Goal: Task Accomplishment & Management: Use online tool/utility

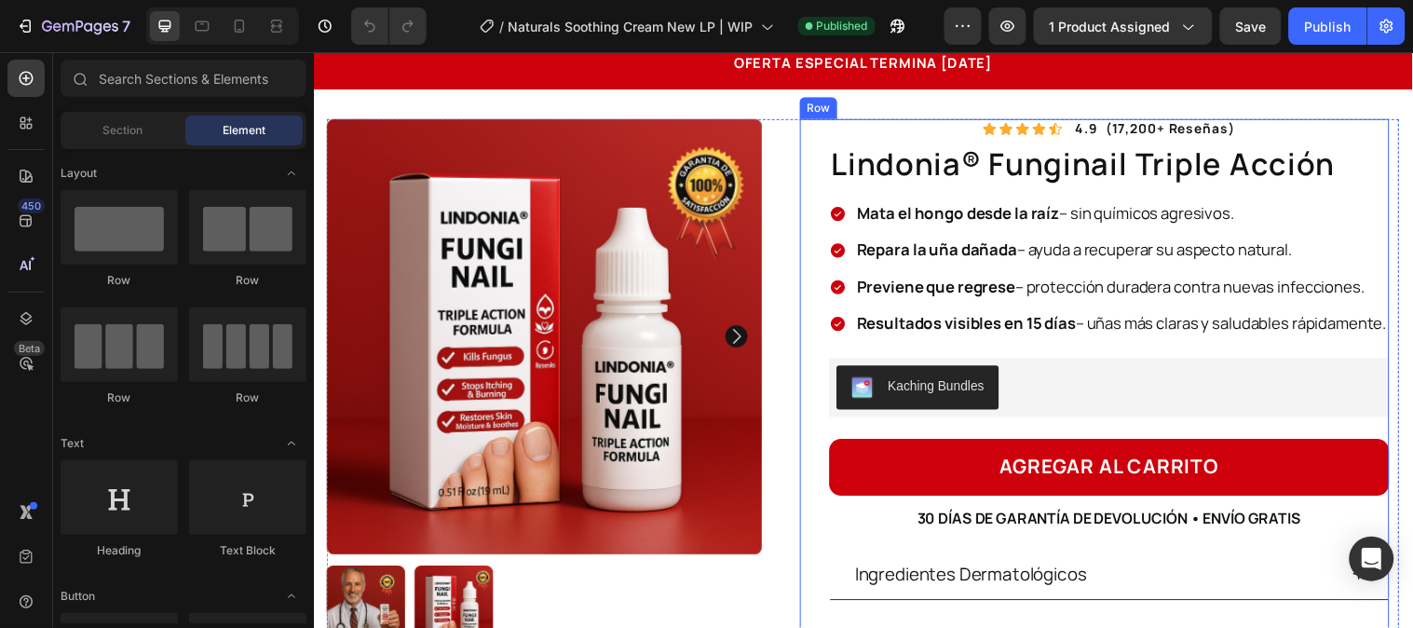
scroll to position [103, 0]
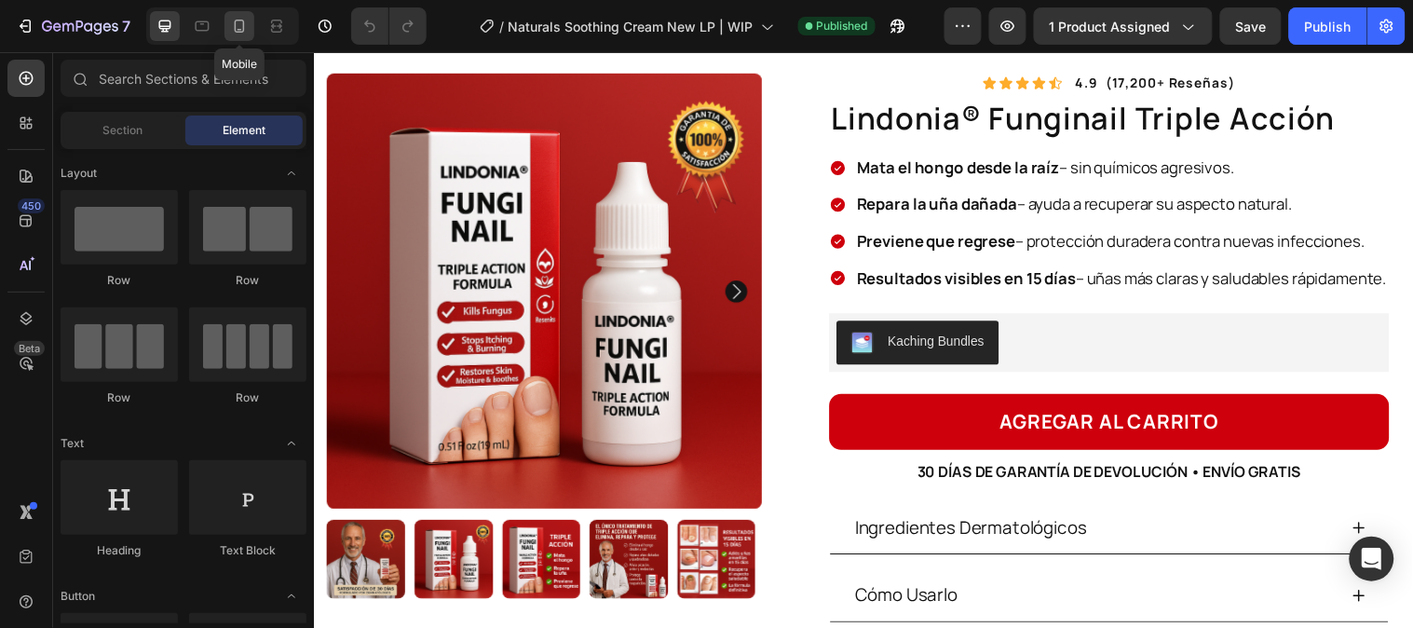
click at [243, 34] on icon at bounding box center [239, 26] width 19 height 19
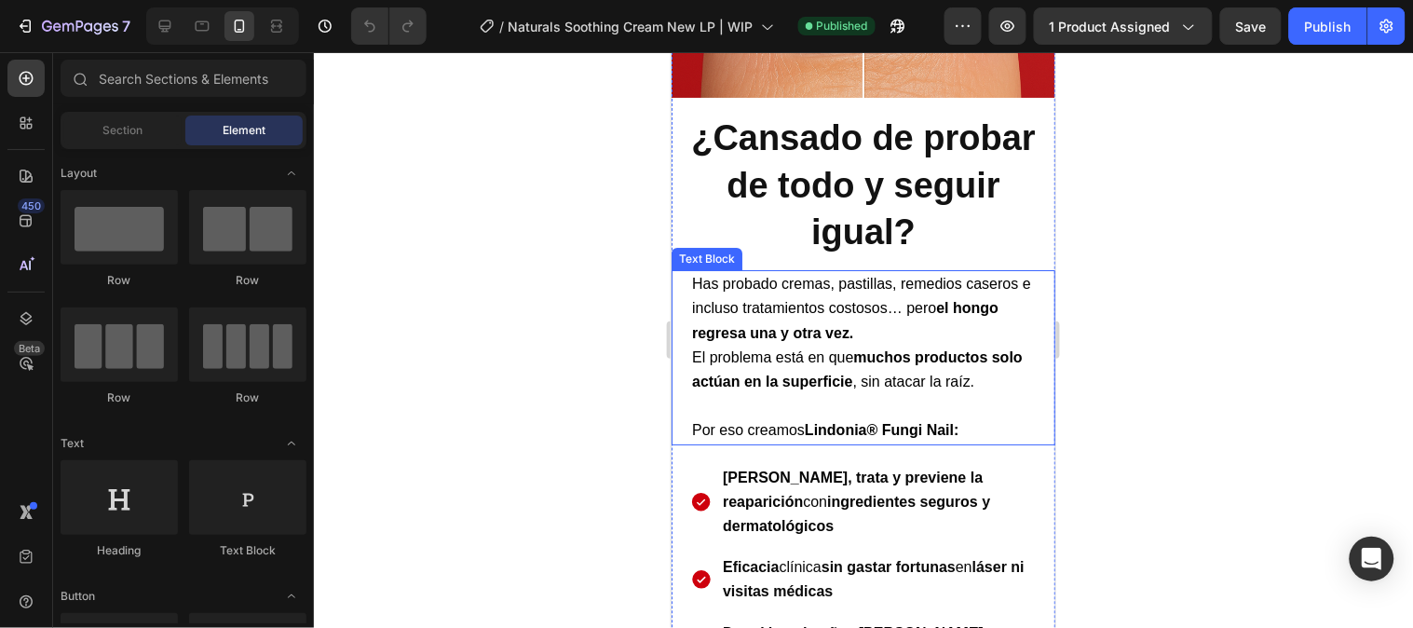
scroll to position [1552, 0]
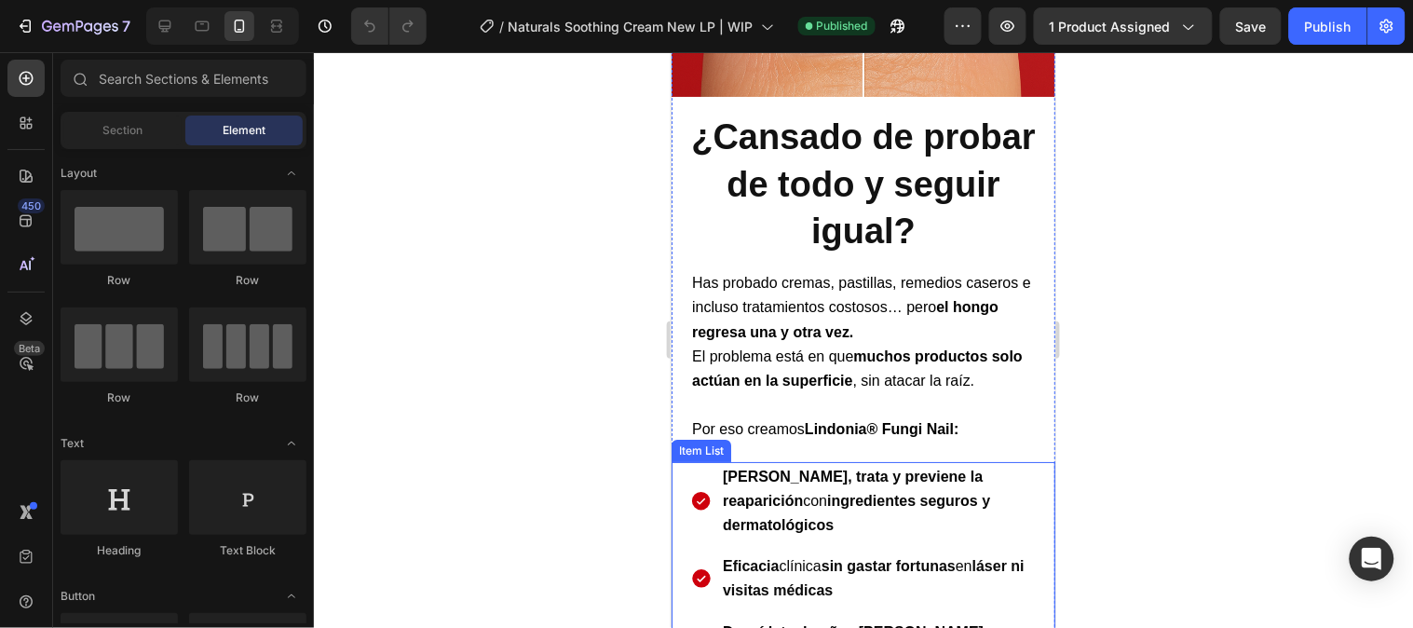
click at [830, 499] on p "Elimina, trata y previene la reaparición con ingredientes seguros y dermatológi…" at bounding box center [877, 501] width 311 height 74
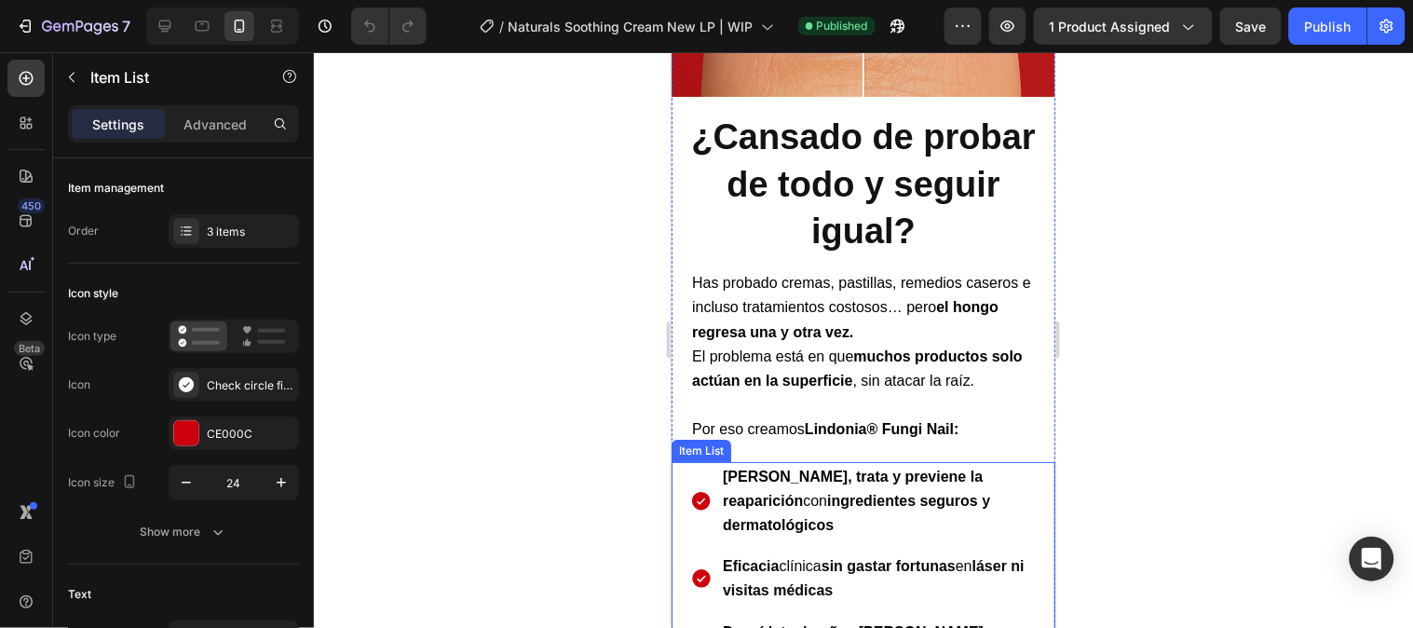
click at [846, 515] on p "Elimina, trata y previene la reaparición con ingredientes seguros y dermatológi…" at bounding box center [877, 501] width 311 height 74
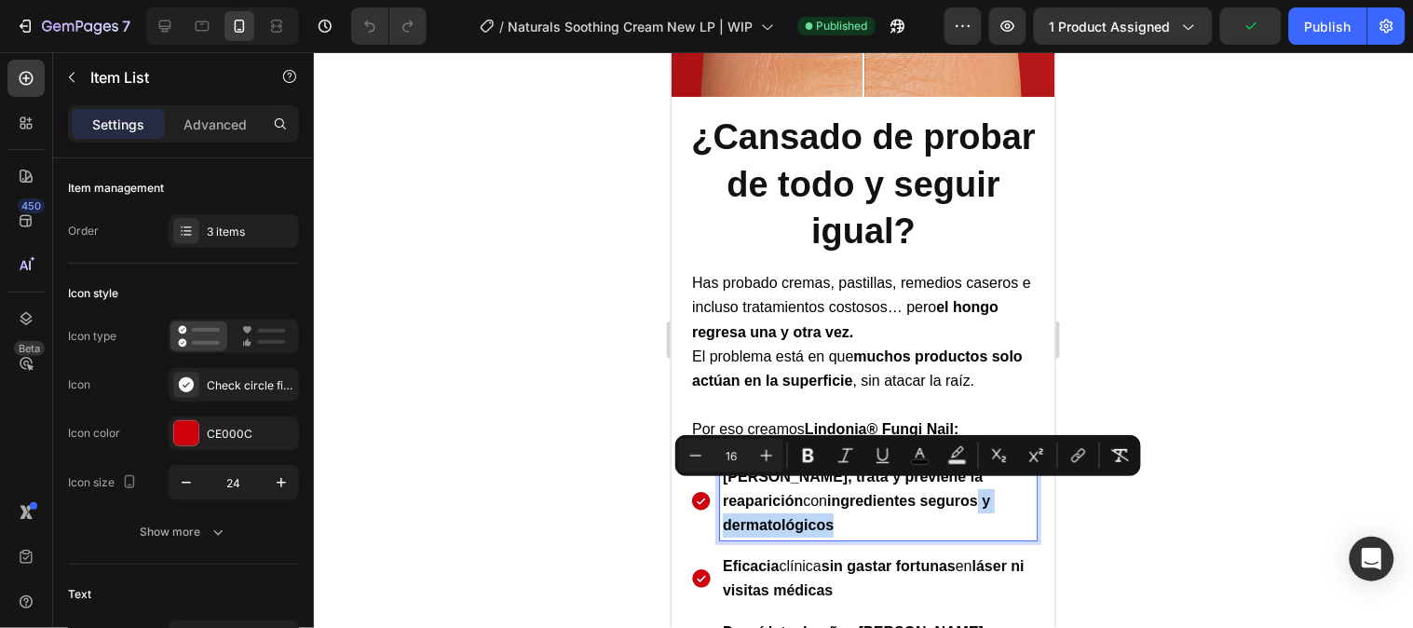
drag, startPoint x: 817, startPoint y: 515, endPoint x: 898, endPoint y: 495, distance: 83.6
click at [898, 495] on p "Elimina, trata y previene la reaparición con ingredientes seguros y dermatológi…" at bounding box center [877, 501] width 311 height 74
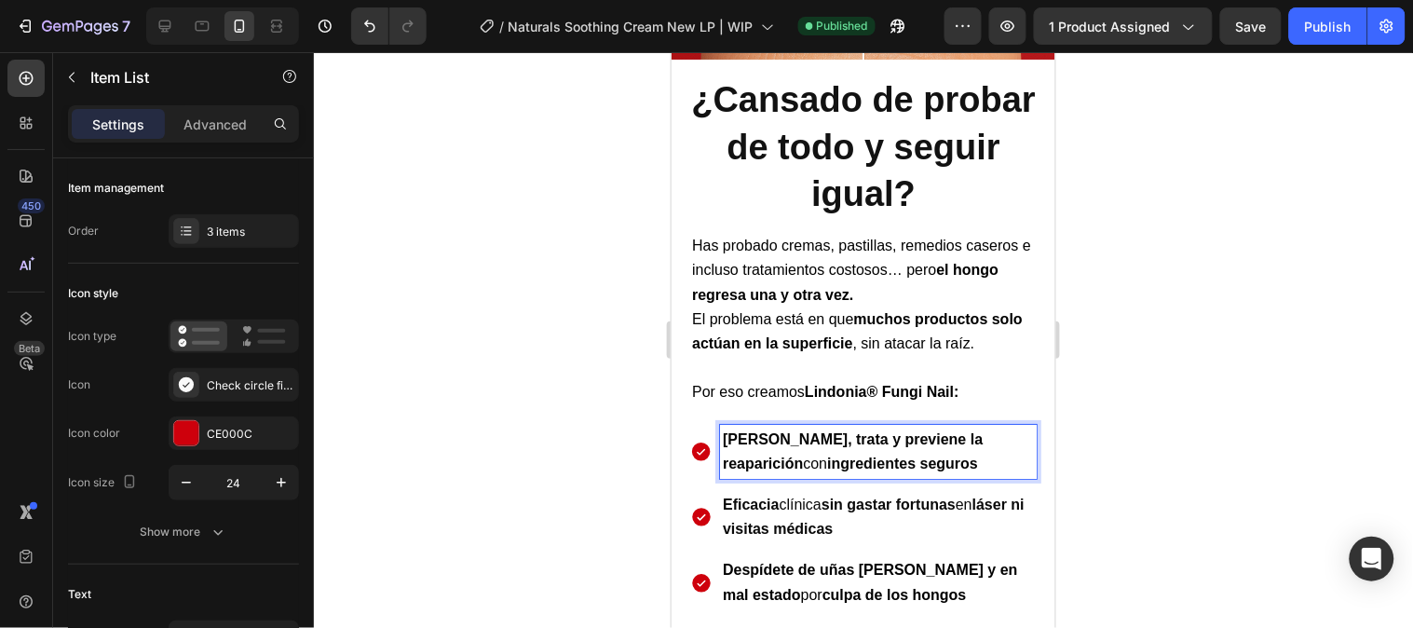
scroll to position [1655, 0]
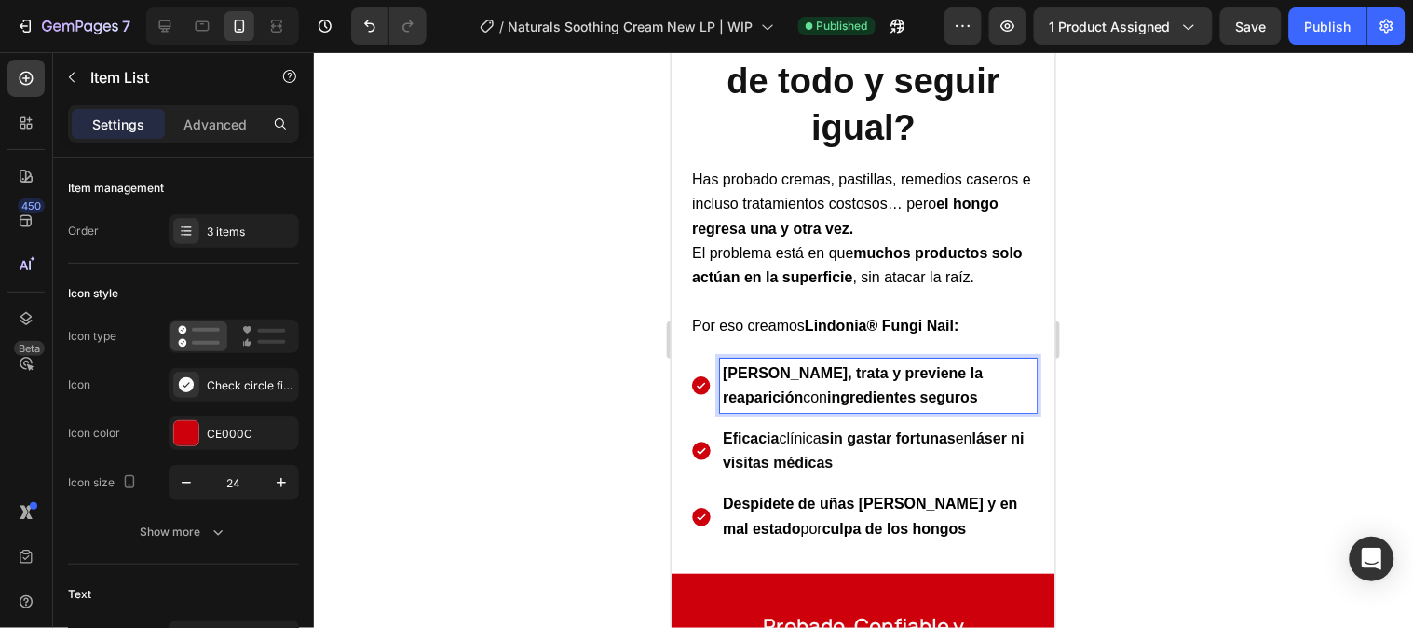
click at [1073, 406] on div at bounding box center [863, 340] width 1099 height 576
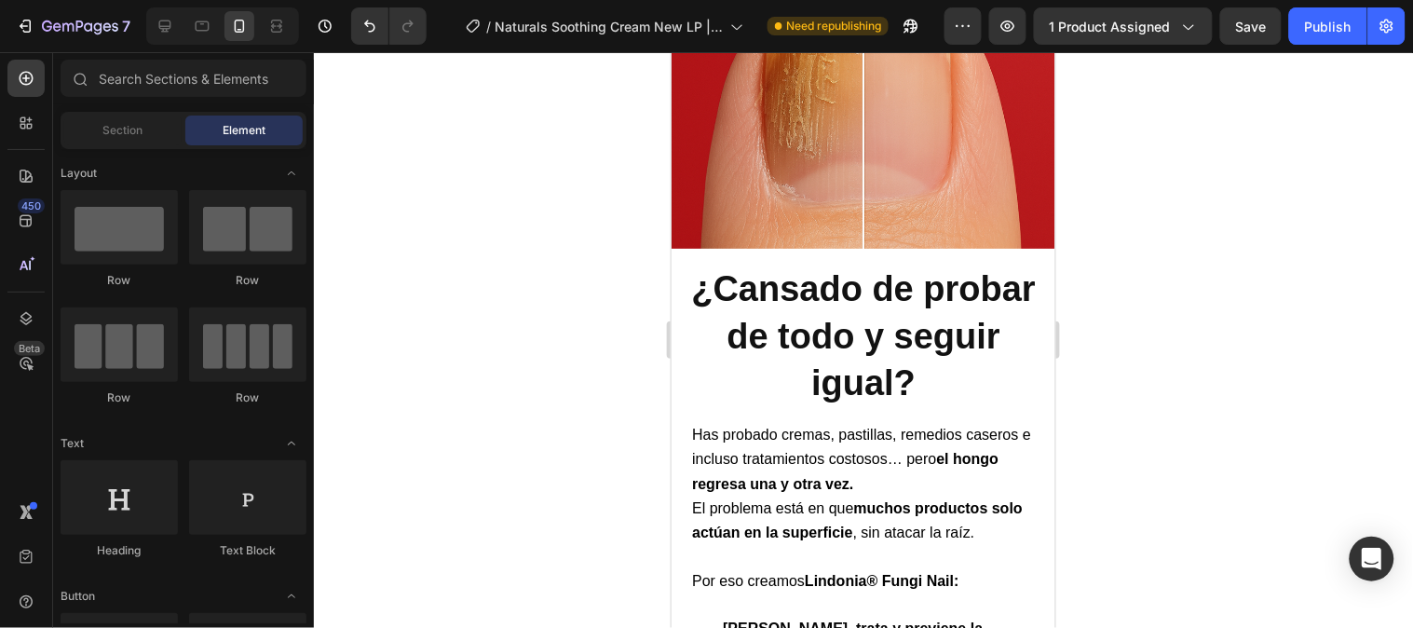
scroll to position [1449, 0]
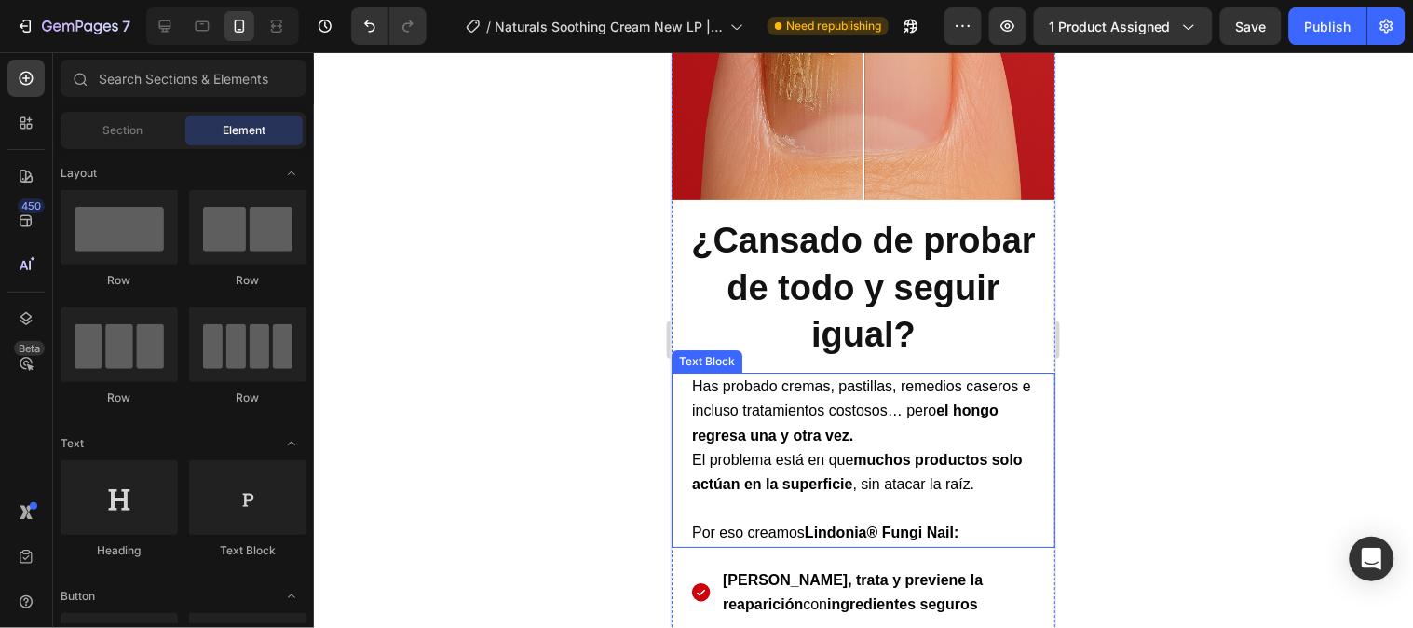
click at [912, 474] on span "El problema está en que muchos productos solo actúan en la superficie , sin ata…" at bounding box center [856, 471] width 331 height 40
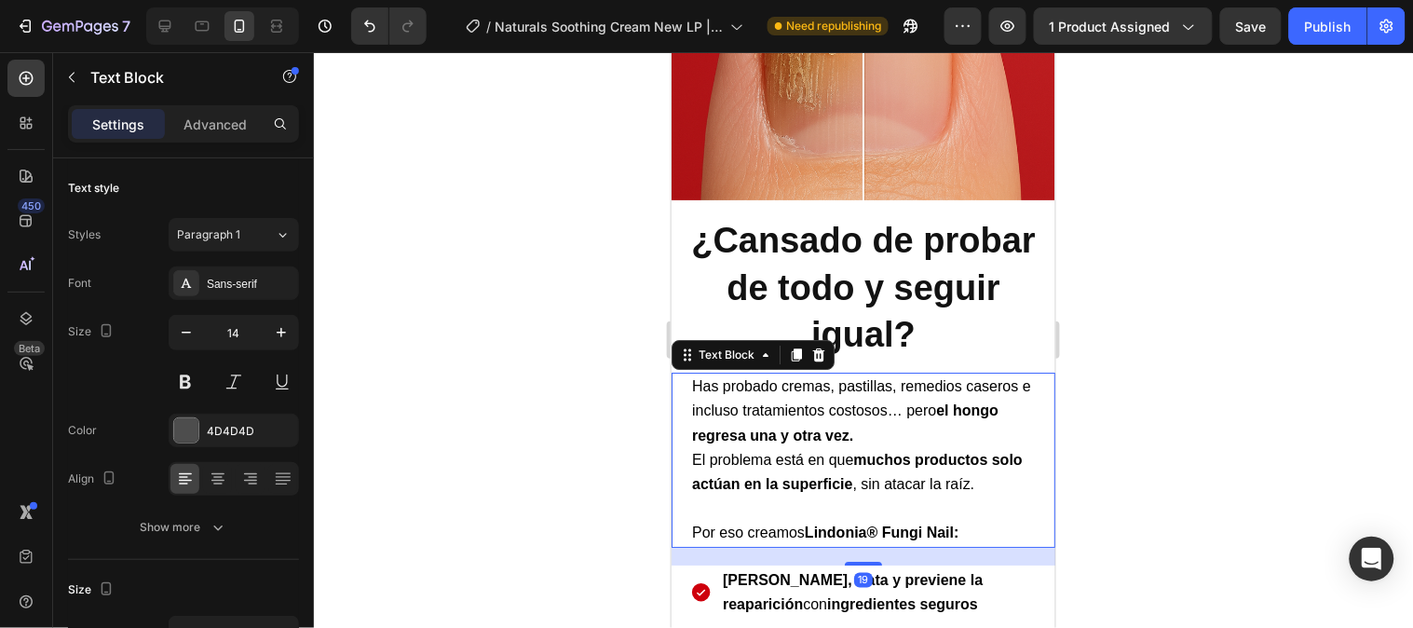
click at [960, 471] on span "El problema está en que muchos productos solo actúan en la superficie , sin ata…" at bounding box center [856, 471] width 331 height 40
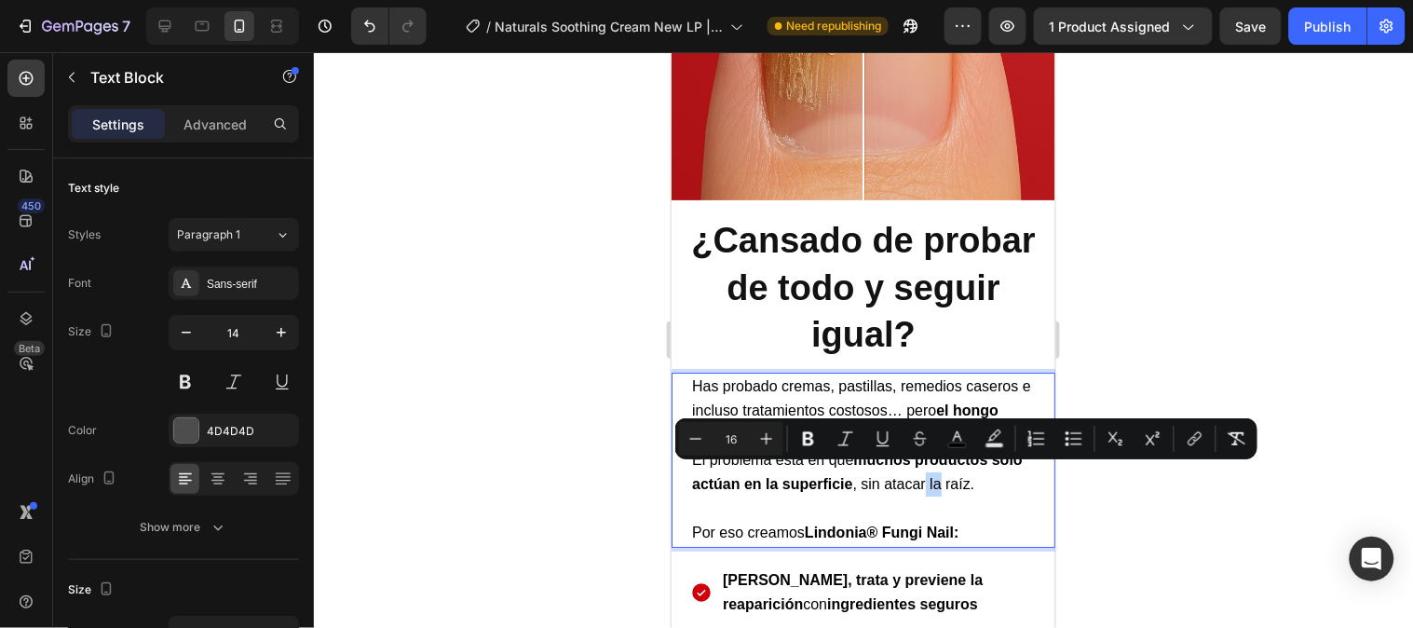
click at [968, 471] on span "El problema está en que muchos productos solo actúan en la superficie , sin ata…" at bounding box center [856, 471] width 331 height 40
drag, startPoint x: 964, startPoint y: 474, endPoint x: 1004, endPoint y: 476, distance: 40.1
click at [1004, 476] on span "El problema está en que muchos productos solo actúan en la superficie , sin ata…" at bounding box center [856, 471] width 331 height 40
drag, startPoint x: 820, startPoint y: 438, endPoint x: 370, endPoint y: 331, distance: 462.5
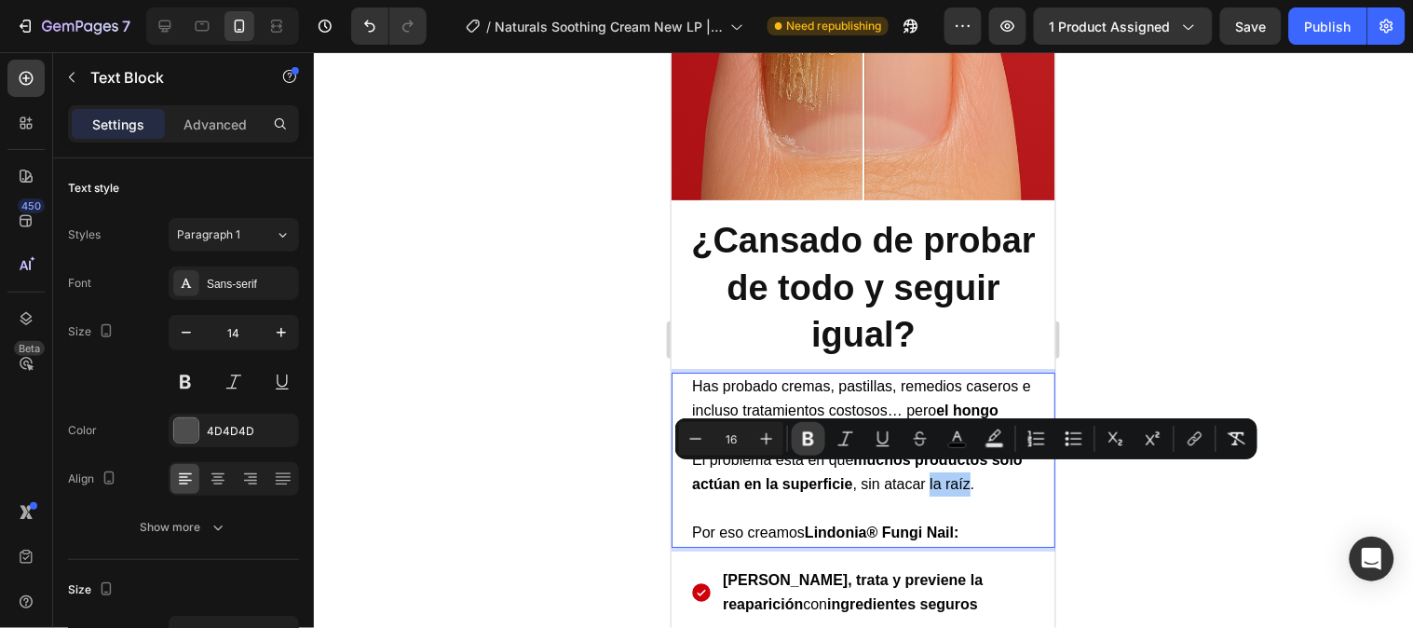
click at [820, 438] on button "Bold" at bounding box center [809, 439] width 34 height 34
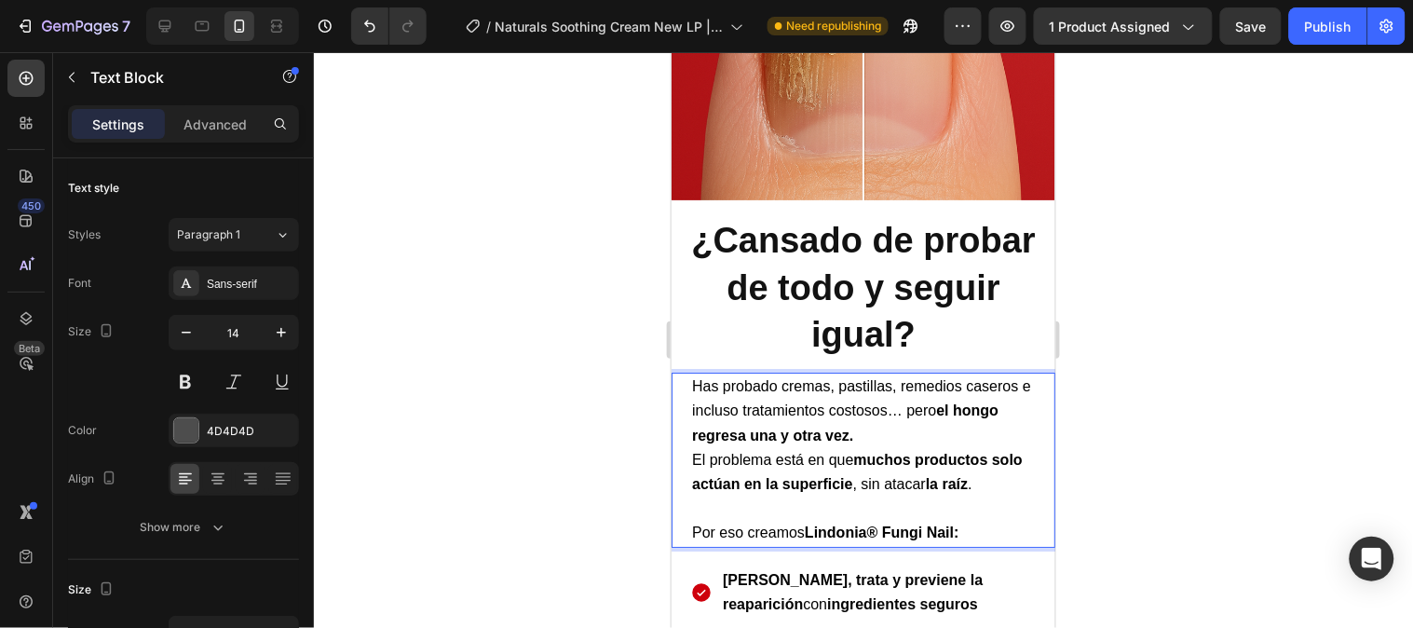
click at [1125, 342] on div at bounding box center [863, 340] width 1099 height 576
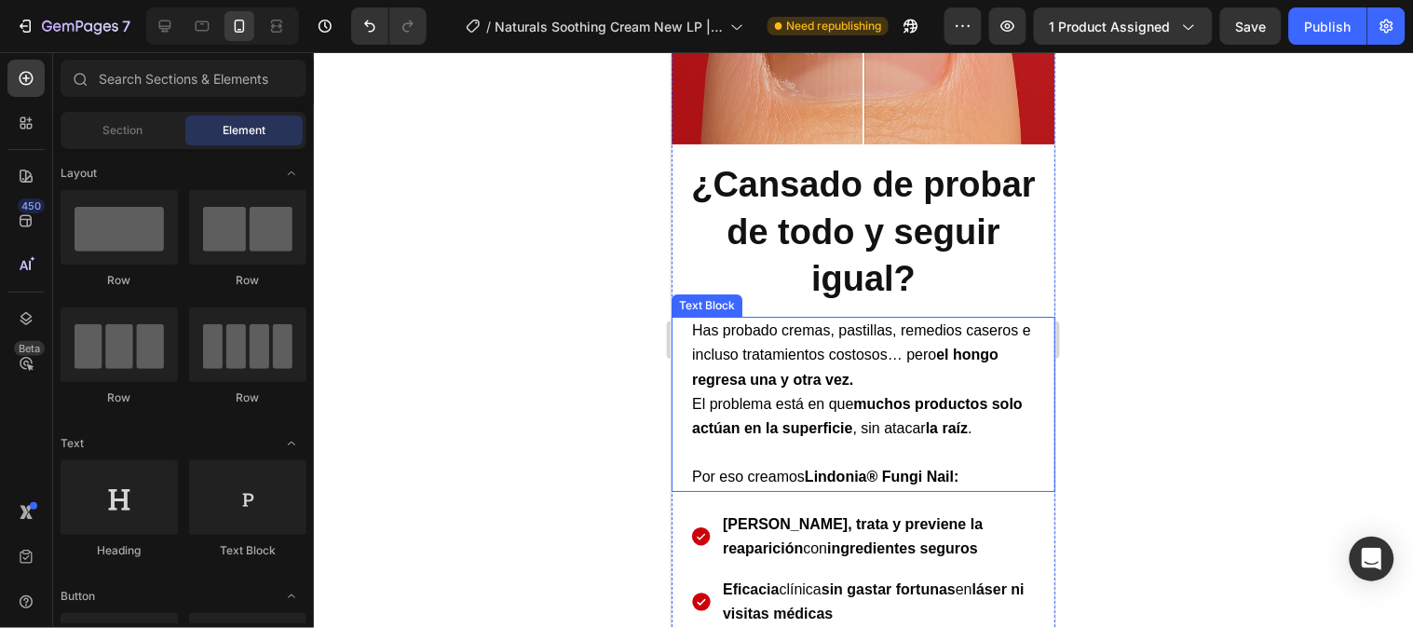
scroll to position [1552, 0]
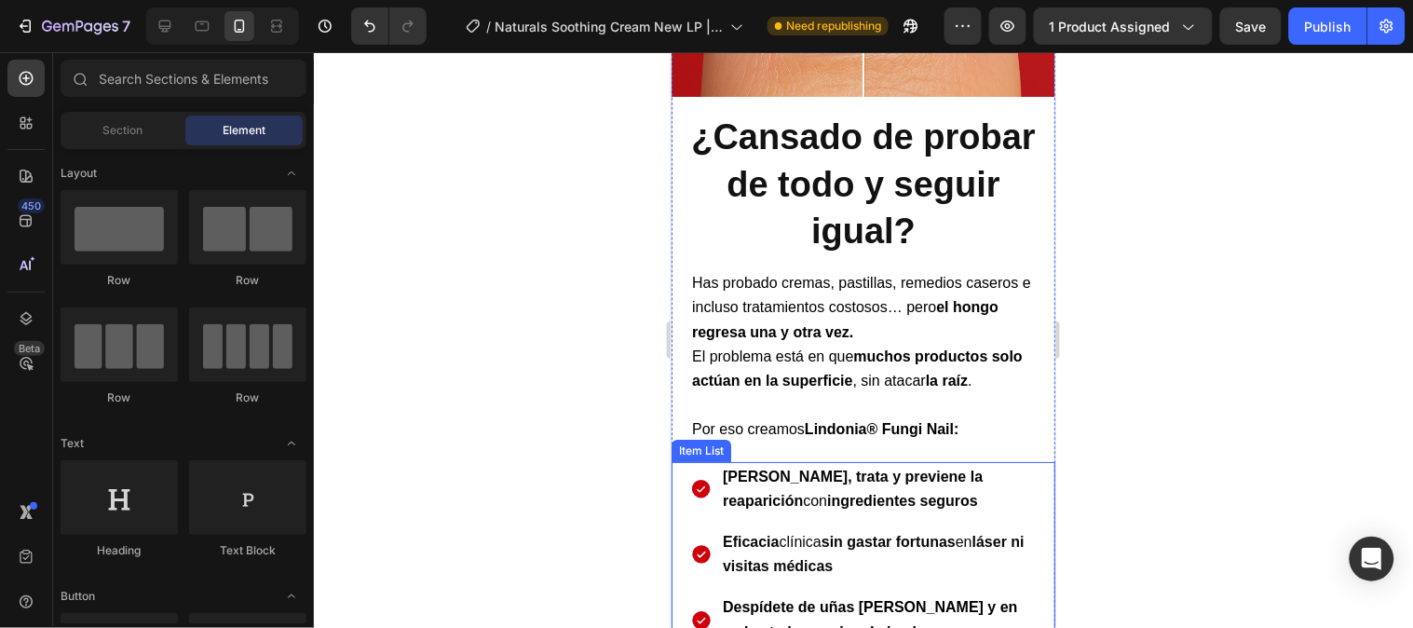
click at [929, 493] on p "Elimina, trata y previene la reaparición con ingredientes seguros" at bounding box center [877, 488] width 311 height 48
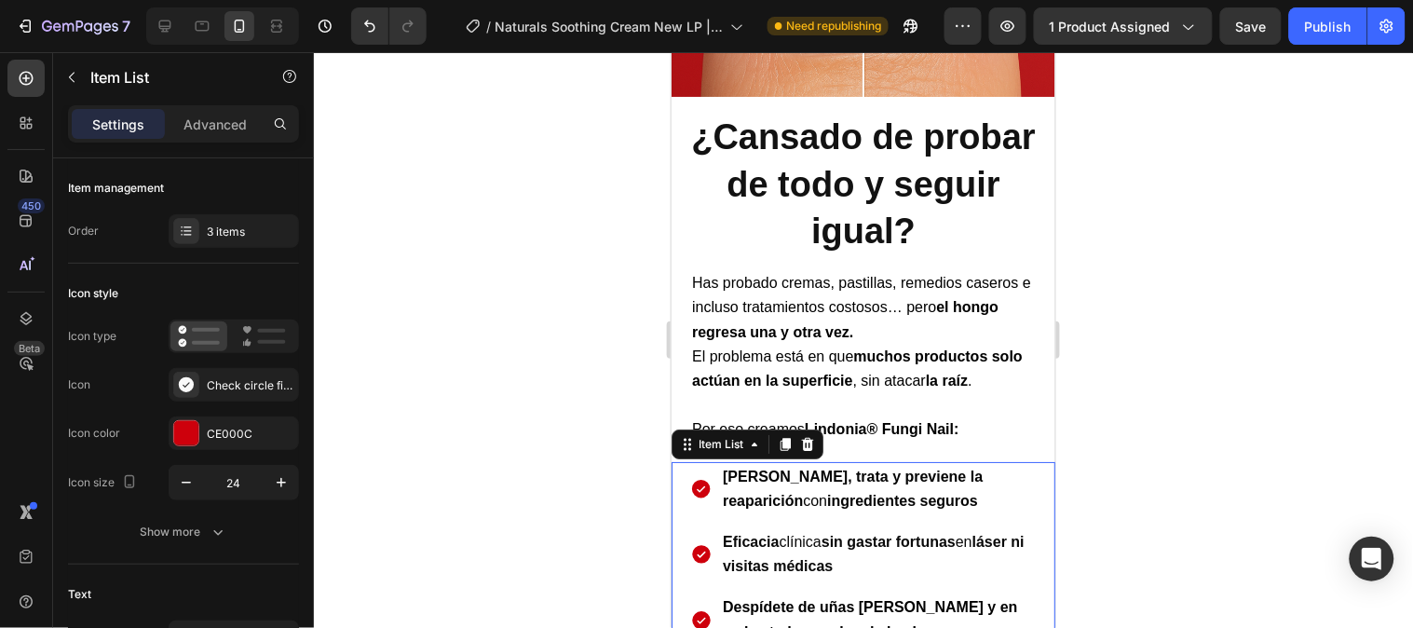
click at [919, 493] on p "Elimina, trata y previene la reaparición con ingredientes seguros" at bounding box center [877, 488] width 311 height 48
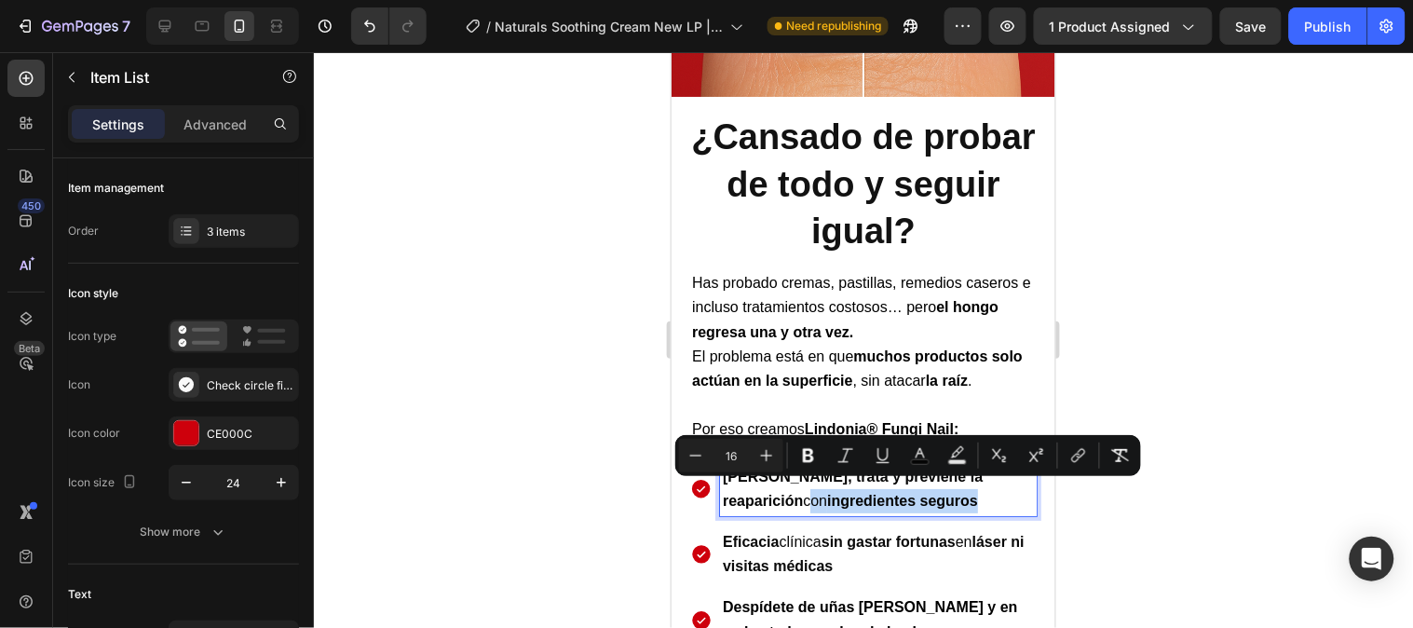
drag, startPoint x: 916, startPoint y: 493, endPoint x: 725, endPoint y: 496, distance: 191.0
click at [725, 496] on p "Elimina, trata y previene la reaparición con ingredientes seguros" at bounding box center [877, 488] width 311 height 48
click at [826, 496] on strong "ingredientes seguros" at bounding box center [901, 500] width 151 height 16
click at [852, 495] on strong "ingredientes seguros" at bounding box center [901, 500] width 151 height 16
click at [920, 495] on p "Elimina, trata y previene la reaparición con ingredientes seguros" at bounding box center [877, 488] width 311 height 48
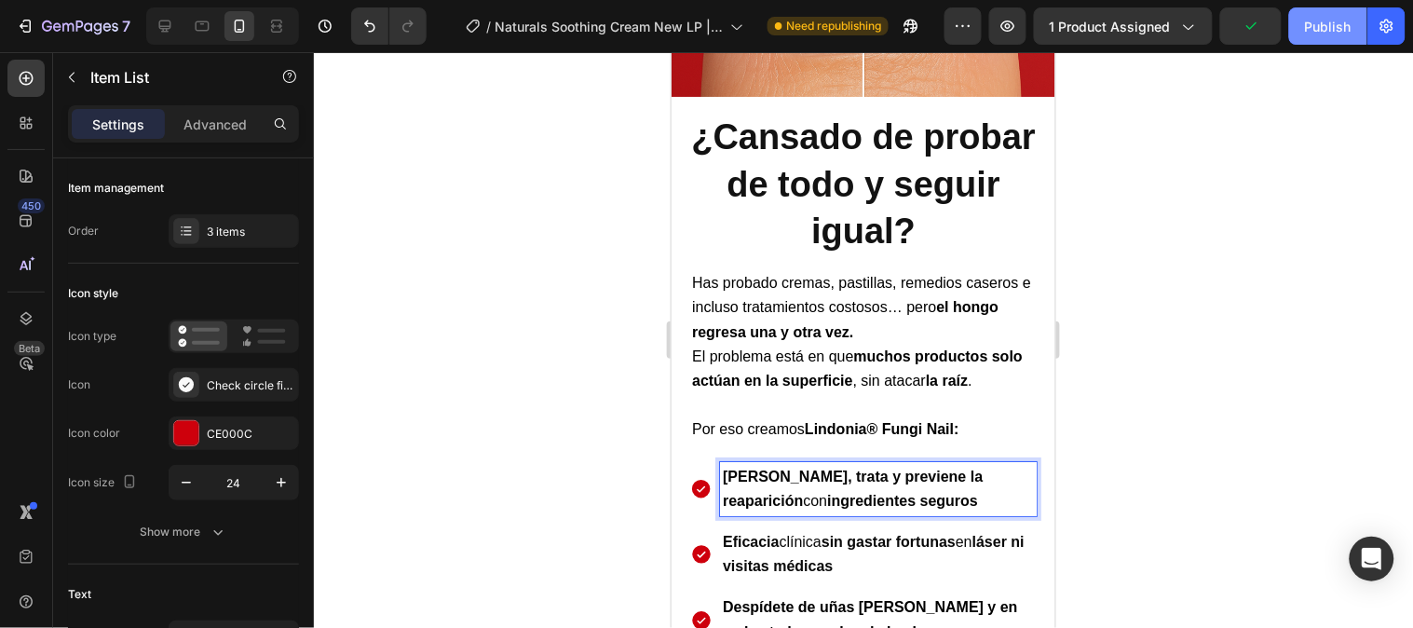
click at [1317, 34] on div "Publish" at bounding box center [1328, 27] width 47 height 20
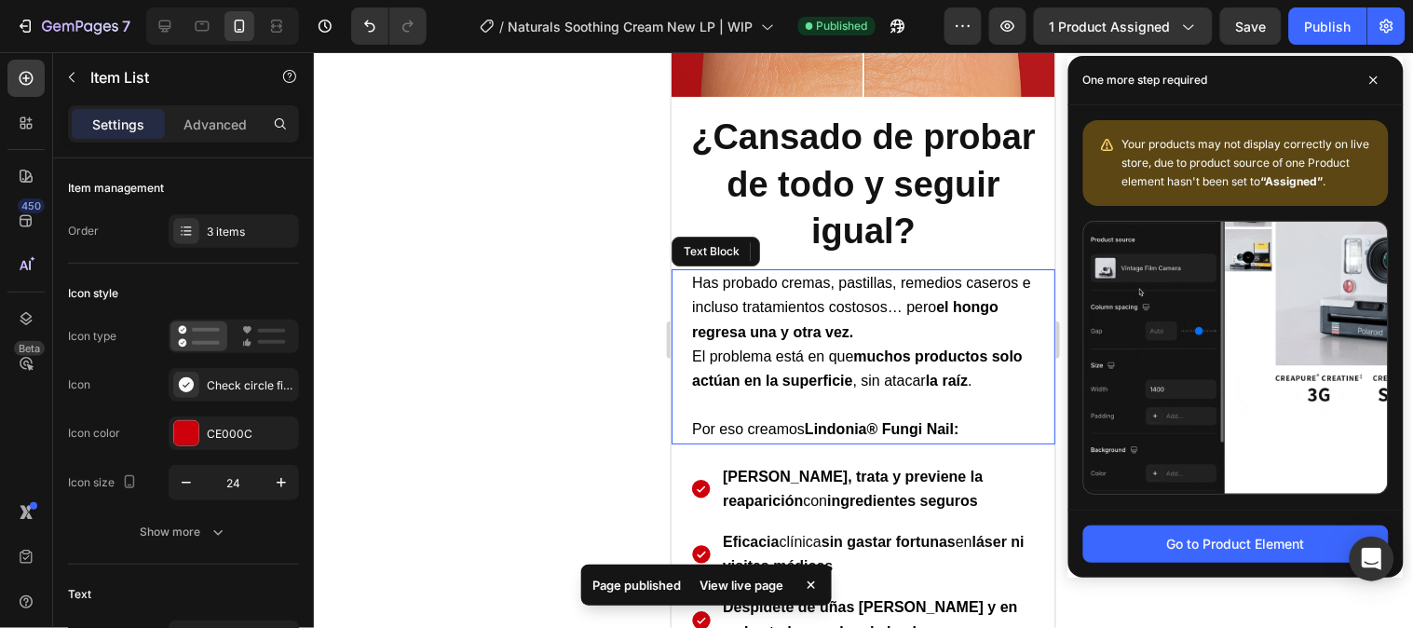
click at [824, 291] on span "Has probado cremas, pastillas, remedios caseros e incluso tratamientos costosos…" at bounding box center [860, 306] width 339 height 64
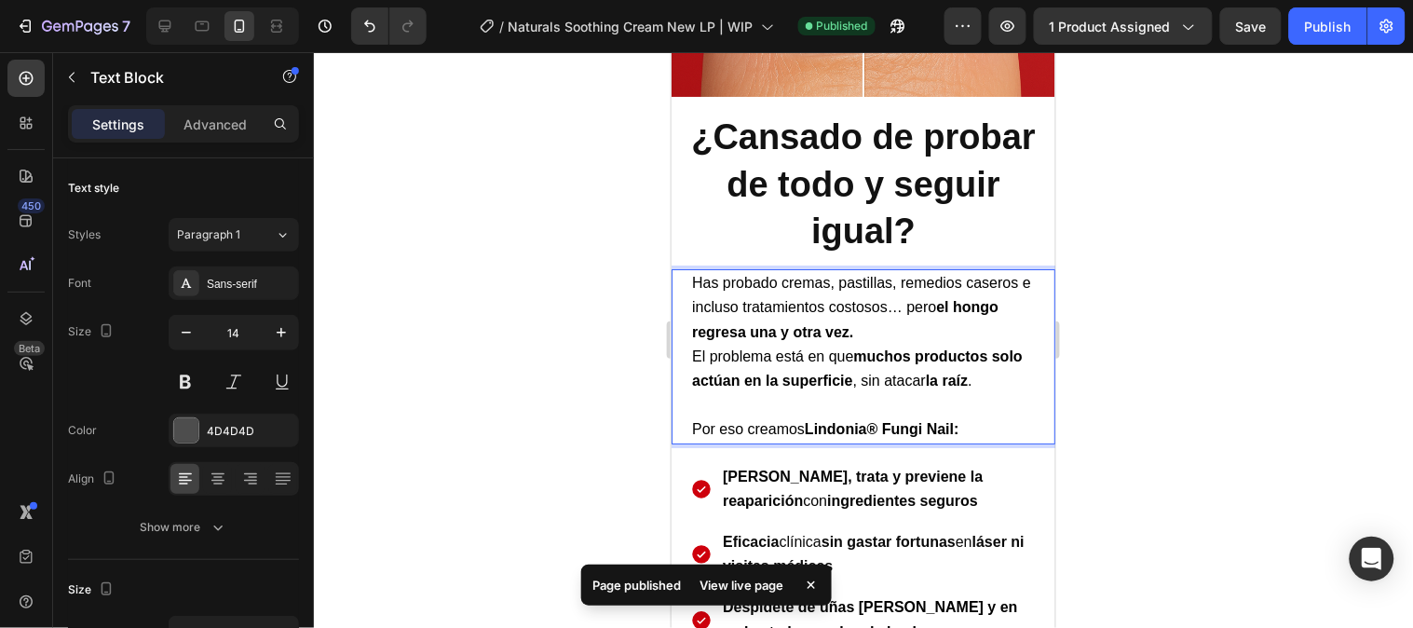
click at [783, 274] on span "Has probado cremas, pastillas, remedios caseros e incluso tratamientos costosos…" at bounding box center [860, 306] width 339 height 64
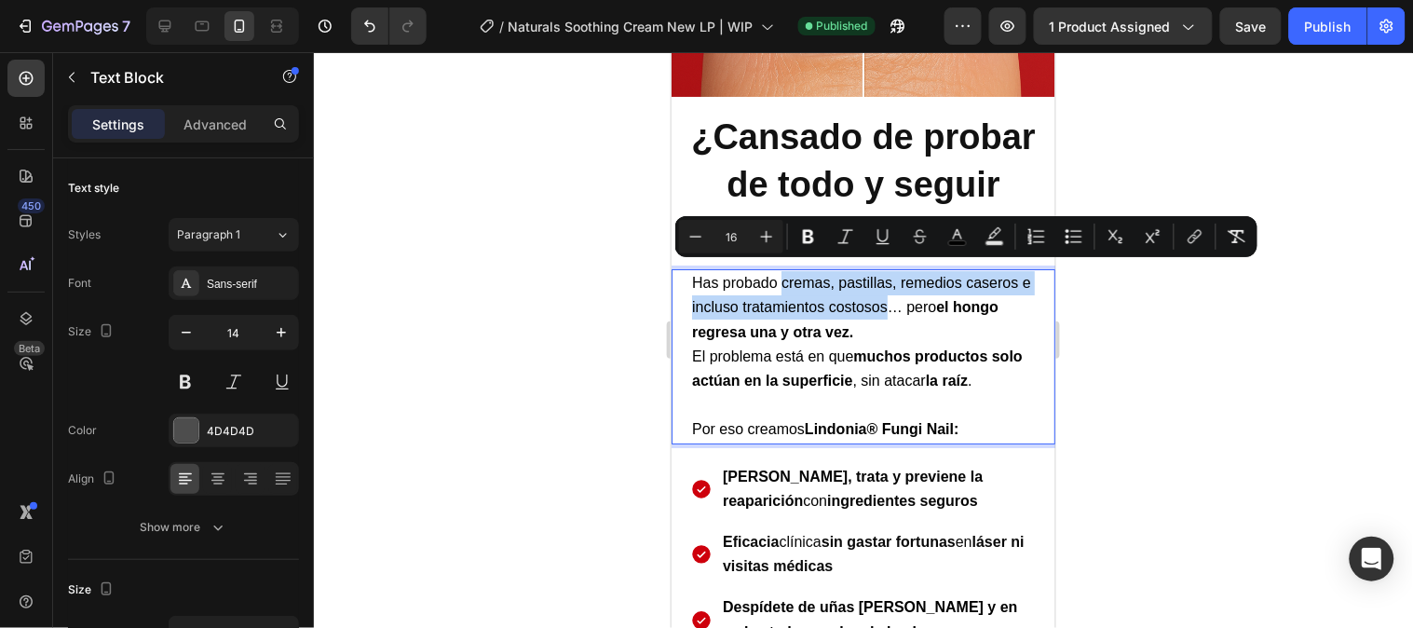
drag, startPoint x: 829, startPoint y: 271, endPoint x: 889, endPoint y: 305, distance: 68.4
click at [889, 305] on span "Has probado cremas, pastillas, remedios caseros e incluso tratamientos costosos…" at bounding box center [860, 306] width 339 height 64
click at [806, 248] on button "Bold" at bounding box center [809, 237] width 34 height 34
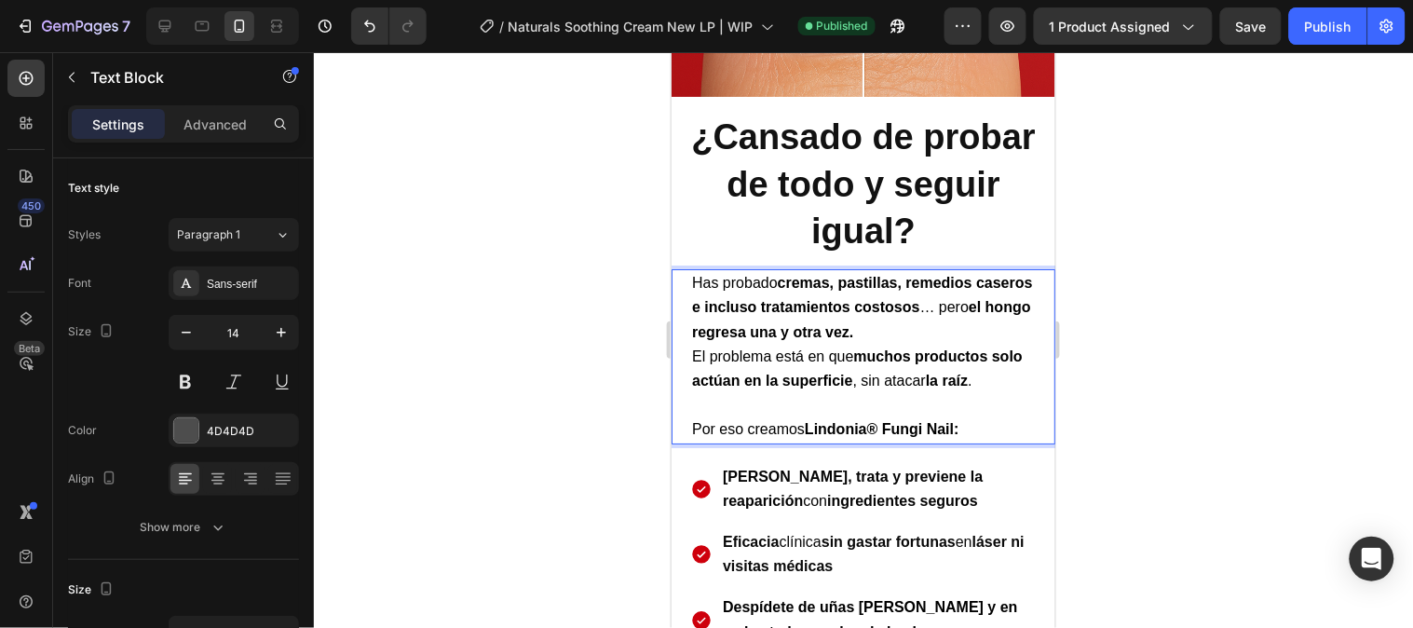
click at [1137, 315] on div at bounding box center [863, 340] width 1099 height 576
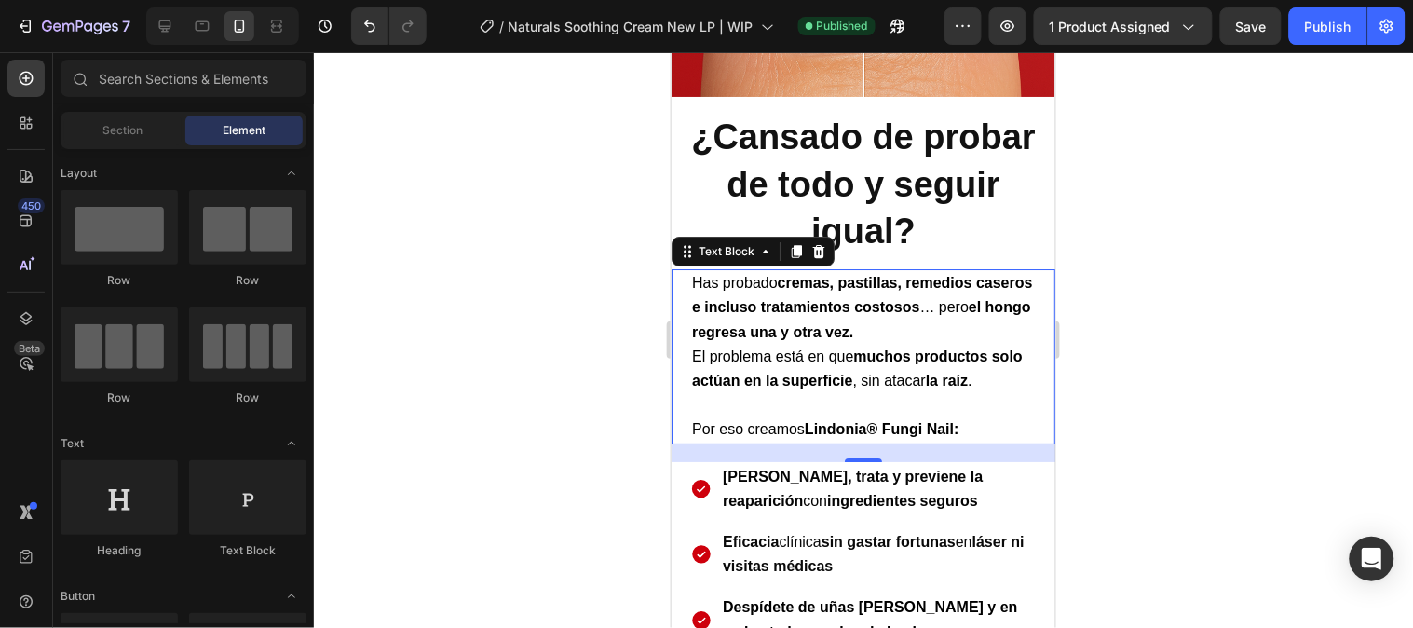
click at [922, 304] on strong "cremas, pastillas, remedios caseros e incluso tratamientos costosos" at bounding box center [861, 294] width 341 height 40
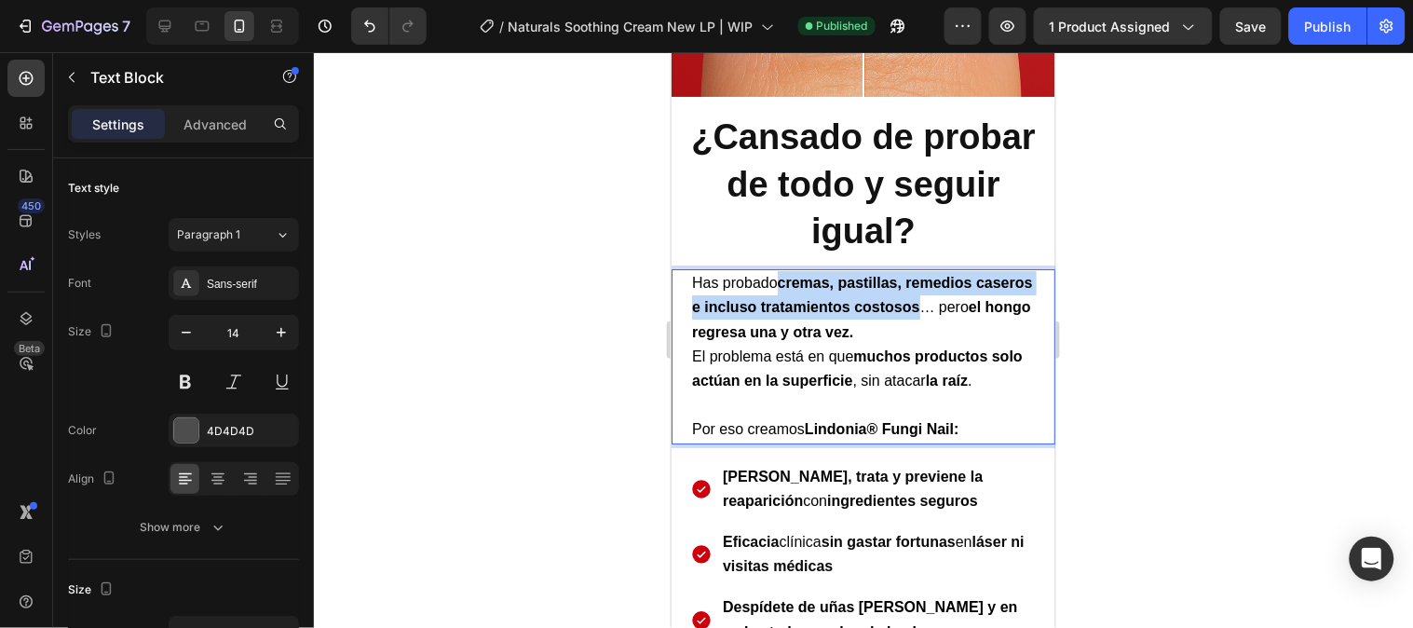
drag, startPoint x: 977, startPoint y: 300, endPoint x: 778, endPoint y: 280, distance: 200.3
click at [778, 280] on span "Has probado cremas, pastillas, remedios caseros e incluso tratamientos costosos…" at bounding box center [861, 306] width 341 height 64
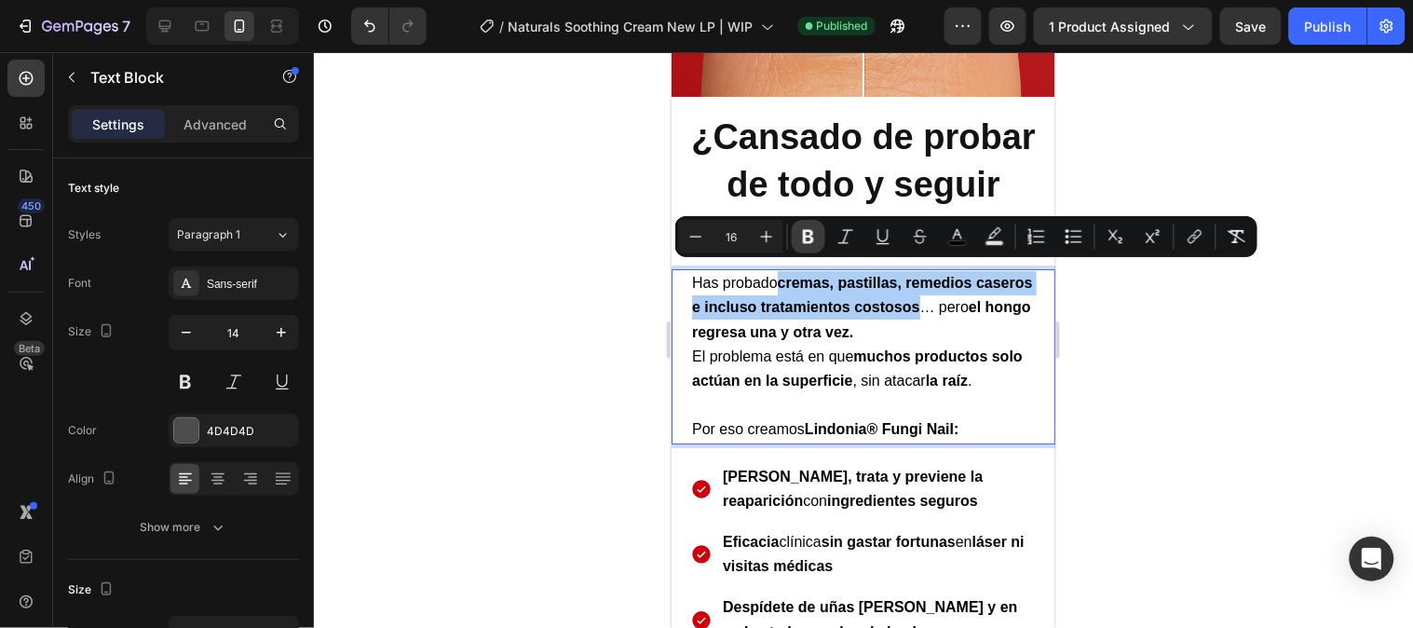
click at [808, 245] on icon "Editor contextual toolbar" at bounding box center [808, 236] width 19 height 19
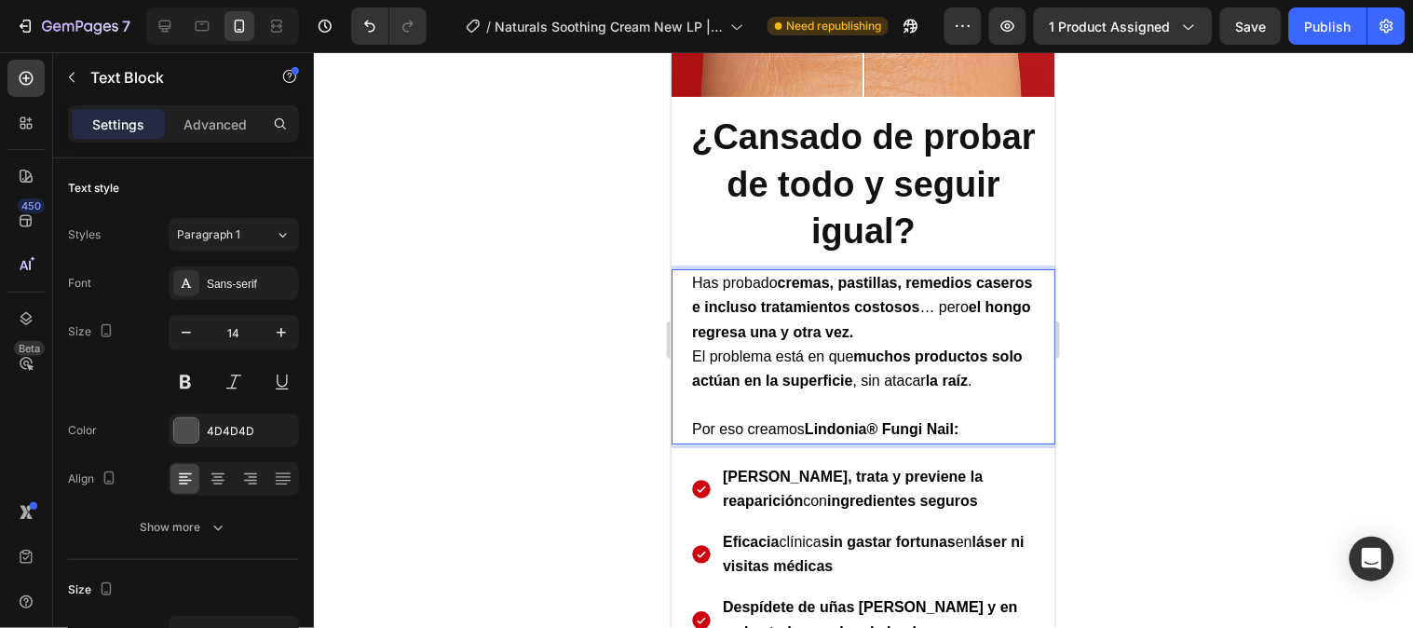
click at [795, 279] on strong "cremas, pastillas, remedios caseros e incluso tratamientos costosos" at bounding box center [861, 294] width 341 height 40
drag, startPoint x: 782, startPoint y: 275, endPoint x: 749, endPoint y: 307, distance: 46.1
click at [749, 307] on p "Has probado cremas, pastillas, remedios caseros e incluso tratamientos costosos…" at bounding box center [862, 343] width 343 height 146
drag, startPoint x: 783, startPoint y: 298, endPoint x: 757, endPoint y: 298, distance: 26.1
click at [778, 298] on strong "cremas, pastillas, remedios caseros e incluso tratamientos costosos" at bounding box center [861, 294] width 341 height 40
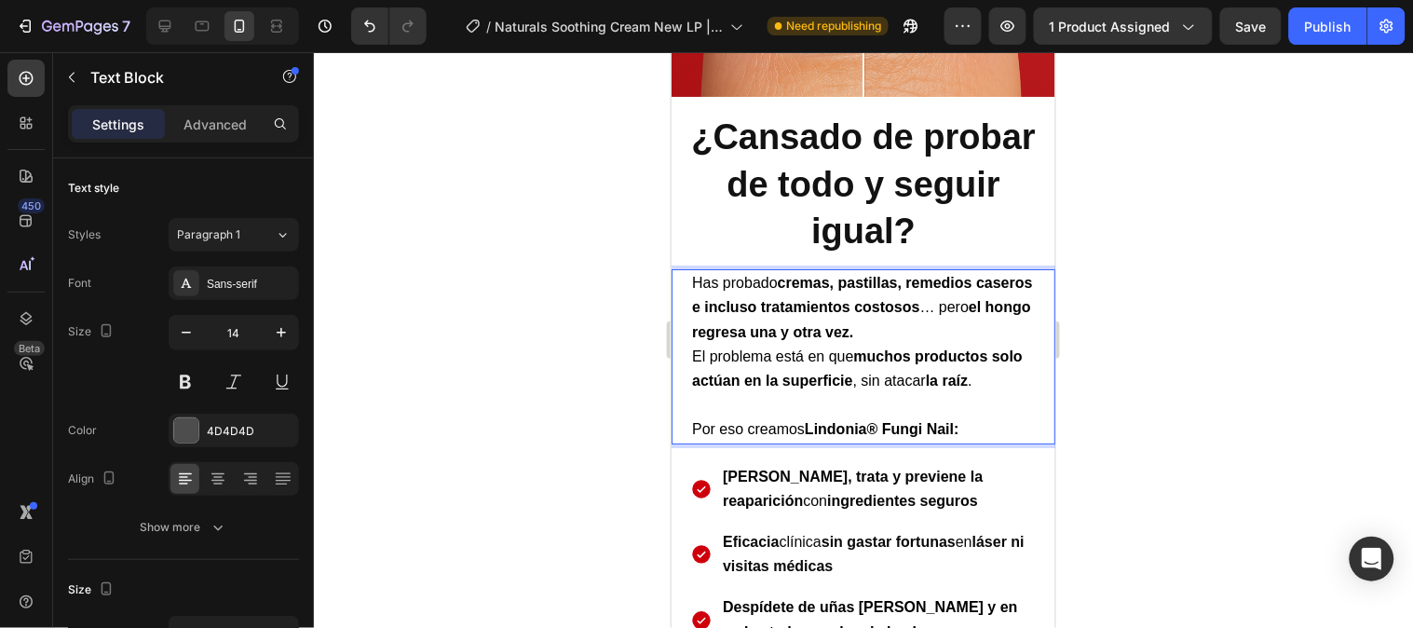
click at [749, 298] on strong "cremas, pastillas, remedios caseros e incluso tratamientos costosos" at bounding box center [861, 294] width 341 height 40
drag, startPoint x: 751, startPoint y: 298, endPoint x: 977, endPoint y: 300, distance: 226.4
click at [977, 300] on strong "cremas, pastillas, remedios caseros e incluso tratamientos costosos" at bounding box center [861, 294] width 341 height 40
click at [1151, 261] on div at bounding box center [863, 340] width 1099 height 576
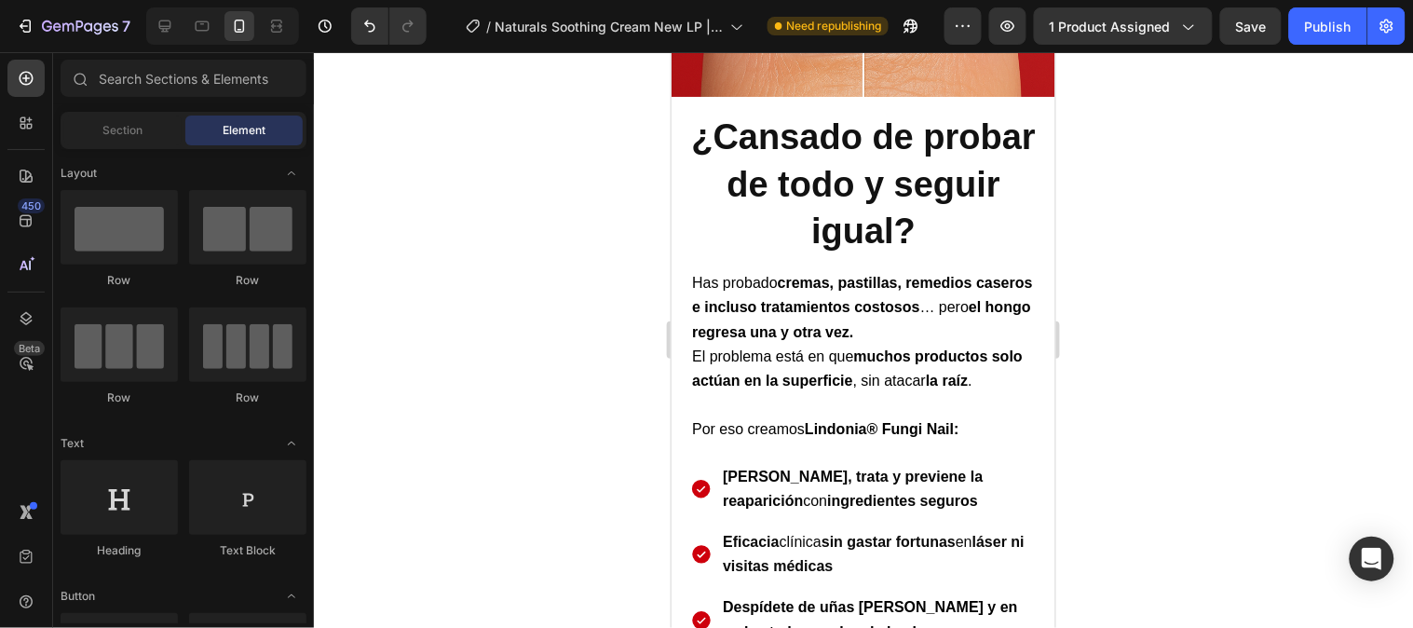
click at [1151, 261] on div at bounding box center [863, 340] width 1099 height 576
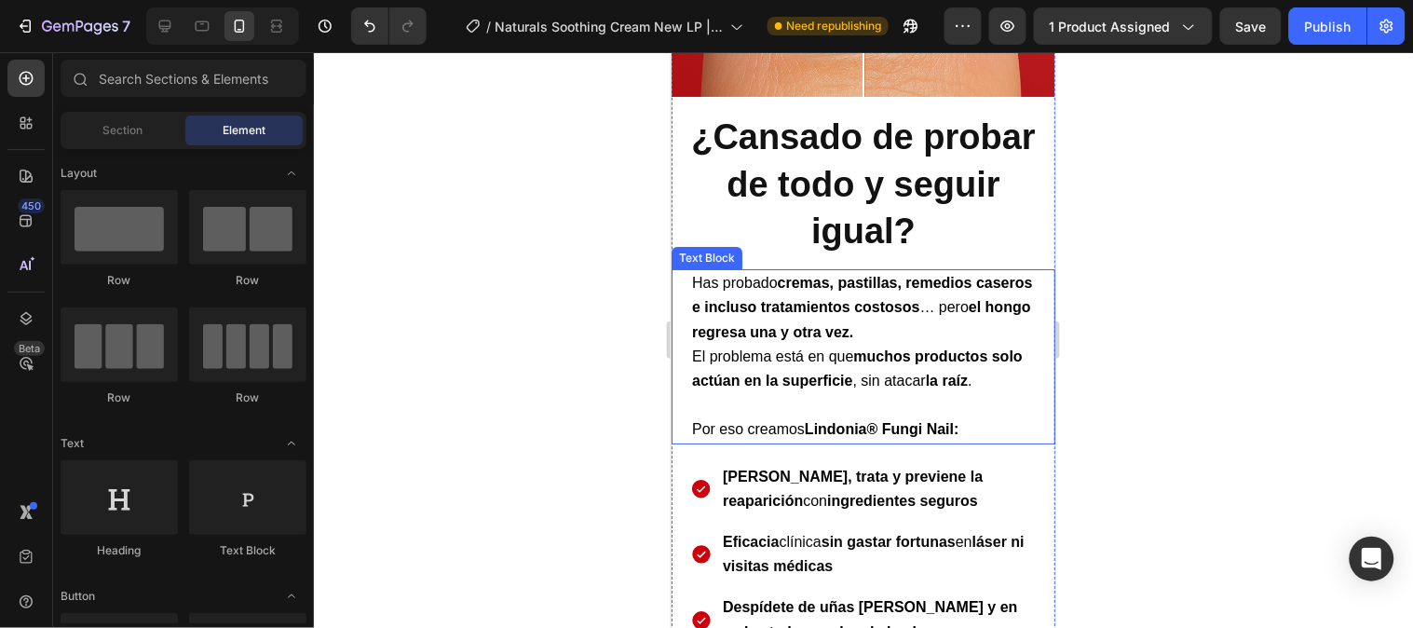
click at [774, 301] on strong "cremas, pastillas, remedios caseros e incluso tratamientos costosos" at bounding box center [861, 294] width 341 height 40
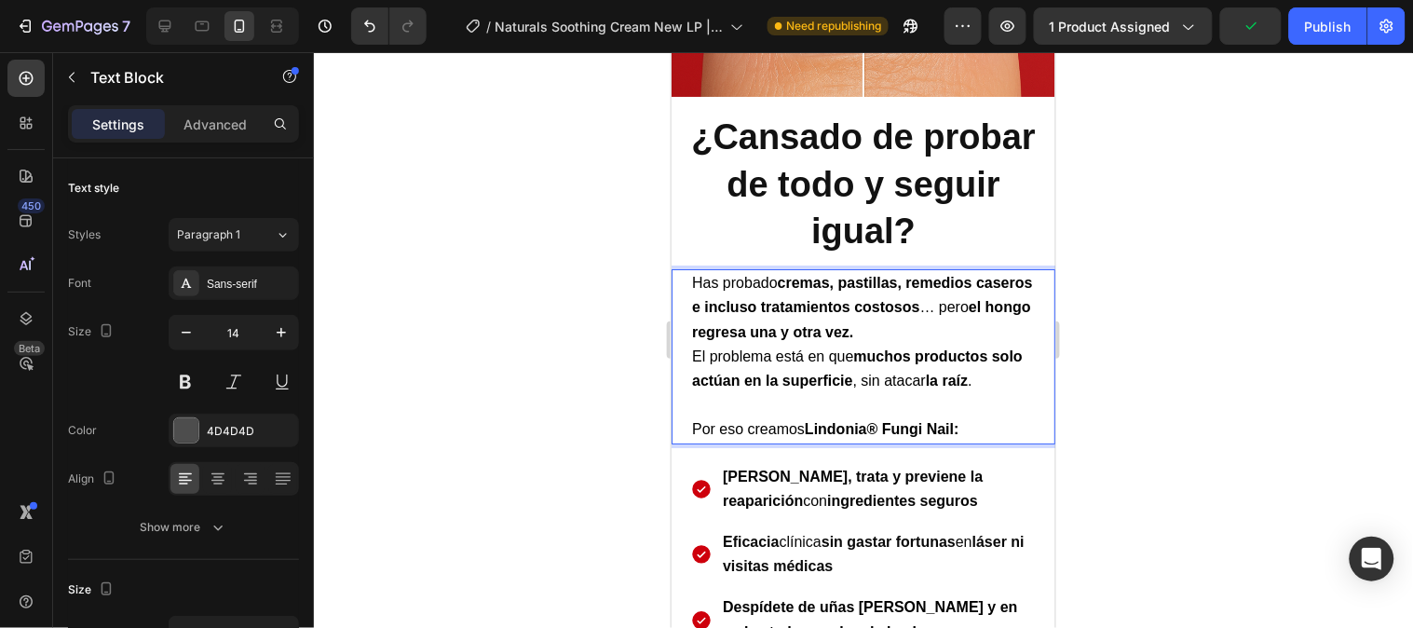
drag, startPoint x: 754, startPoint y: 297, endPoint x: 975, endPoint y: 293, distance: 221.8
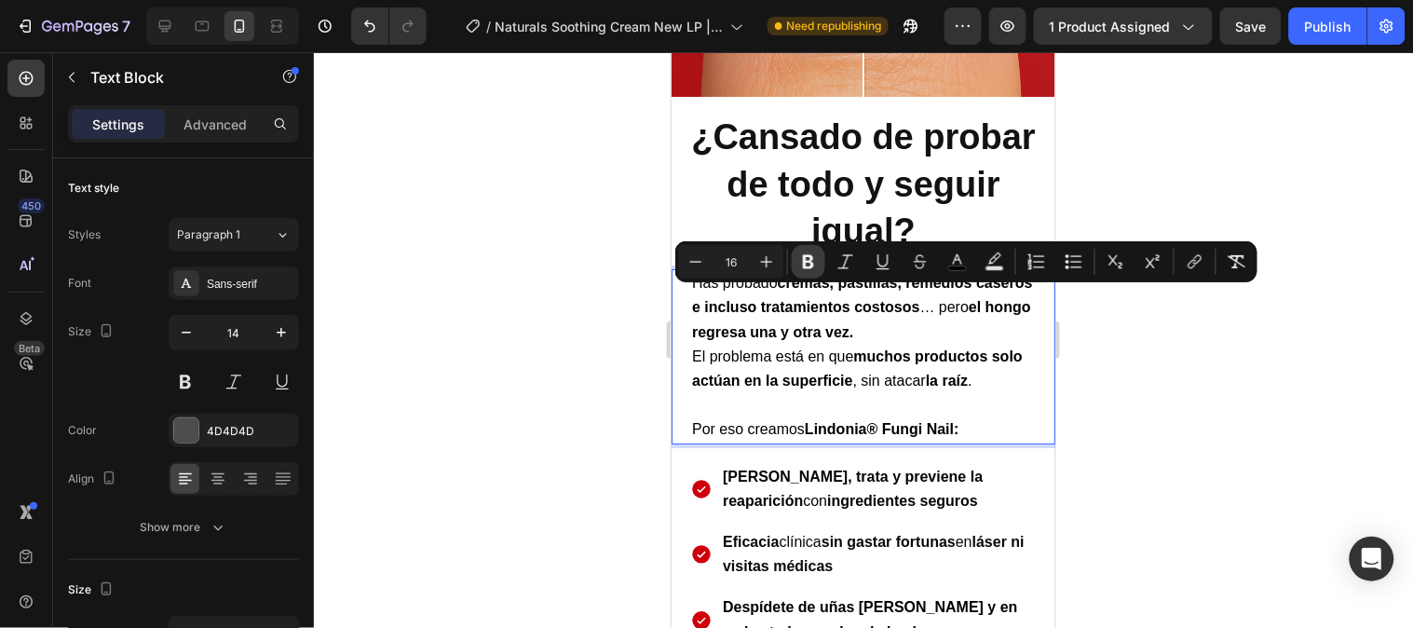
click at [812, 267] on icon "Editor contextual toolbar" at bounding box center [808, 261] width 19 height 19
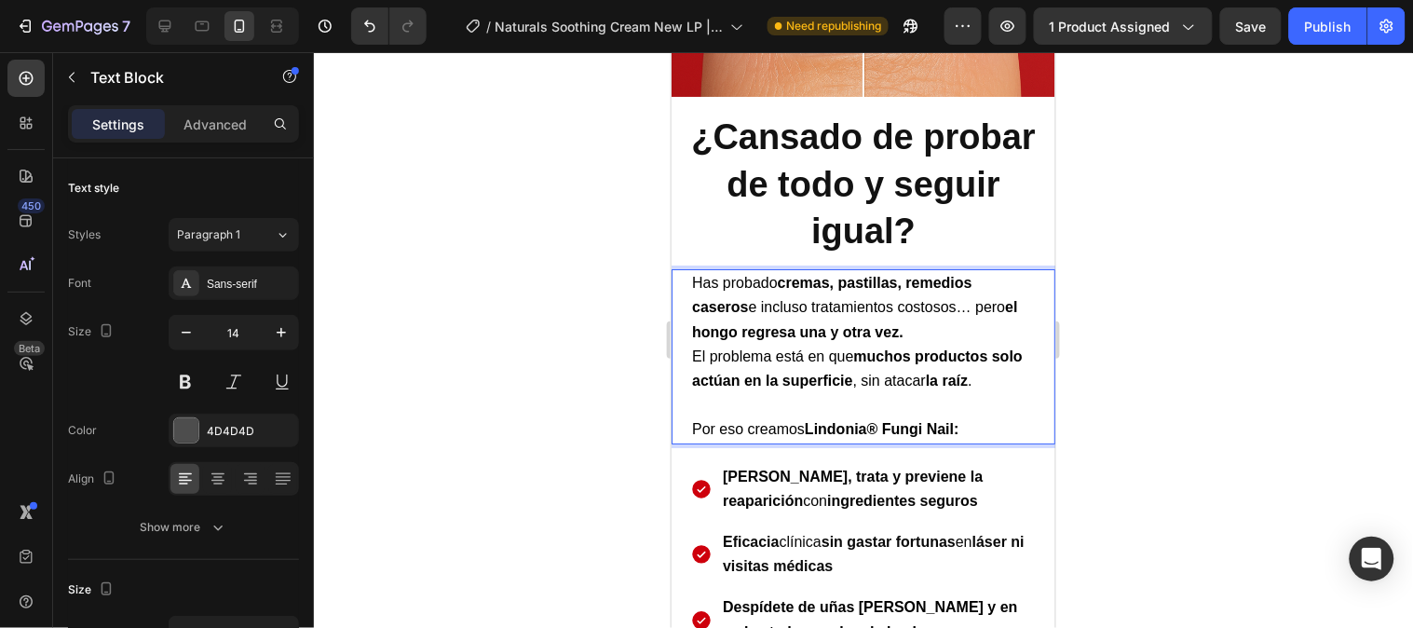
click at [1150, 337] on div at bounding box center [863, 340] width 1099 height 576
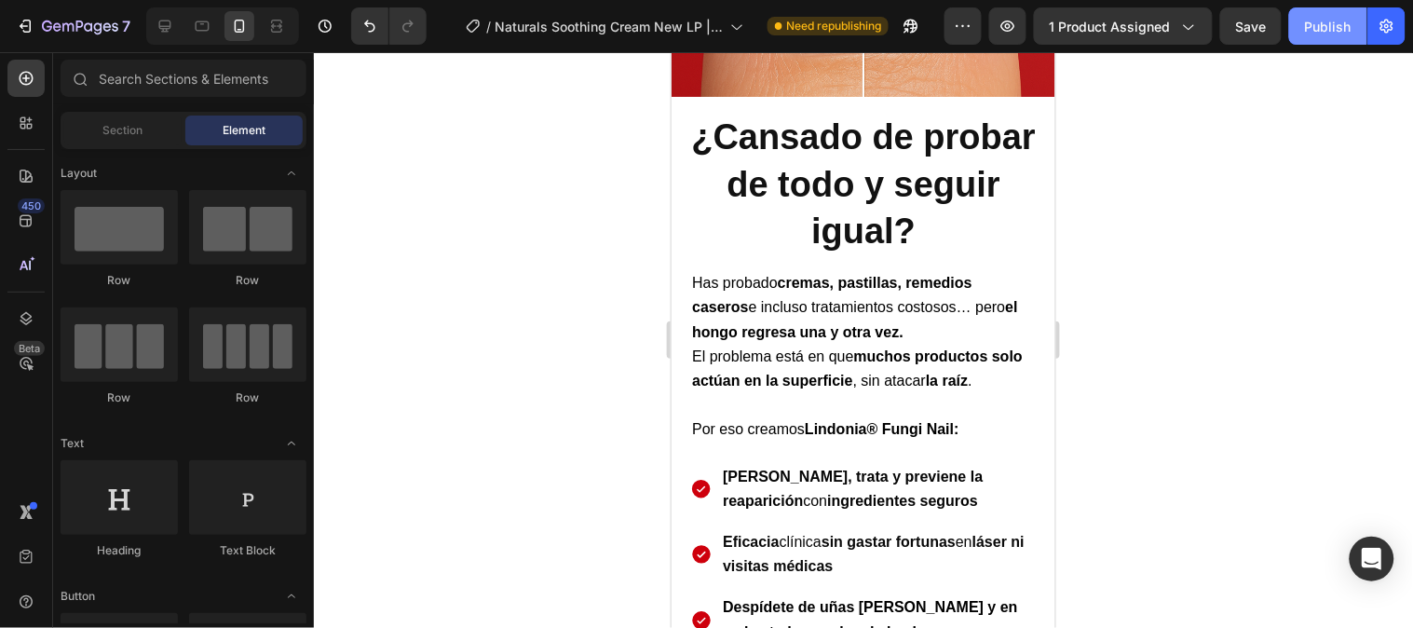
click at [1296, 32] on button "Publish" at bounding box center [1328, 25] width 78 height 37
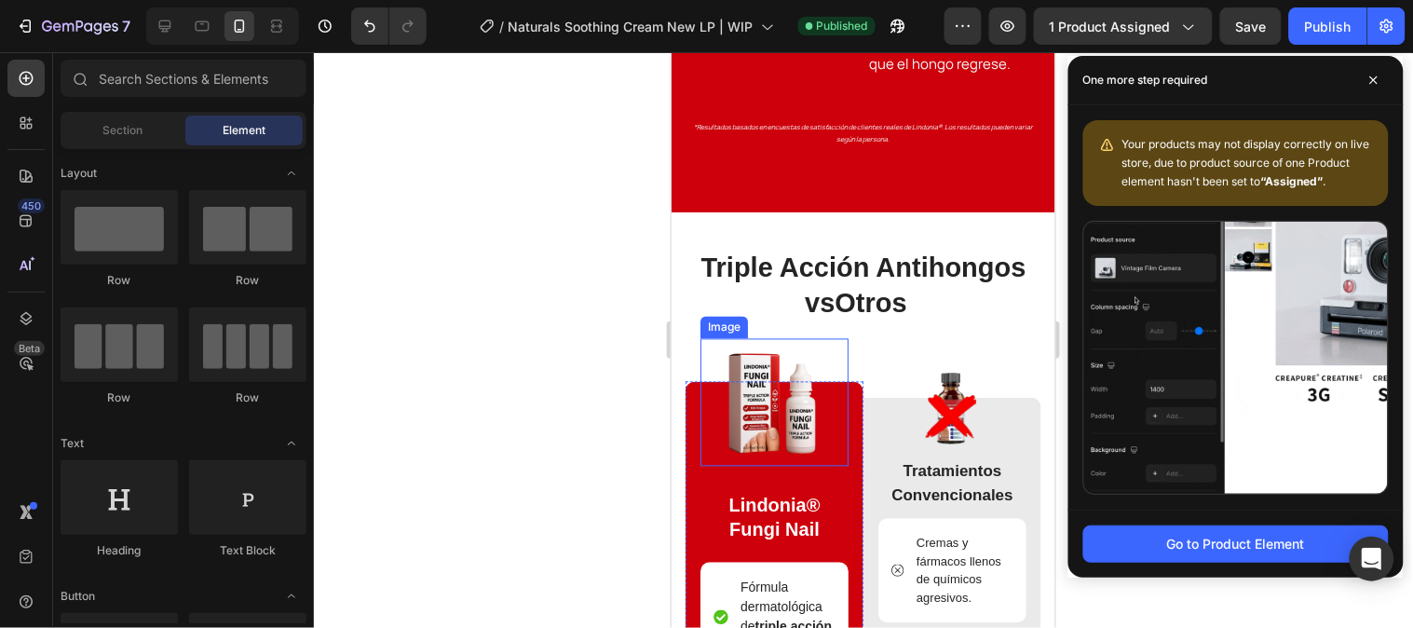
scroll to position [2795, 0]
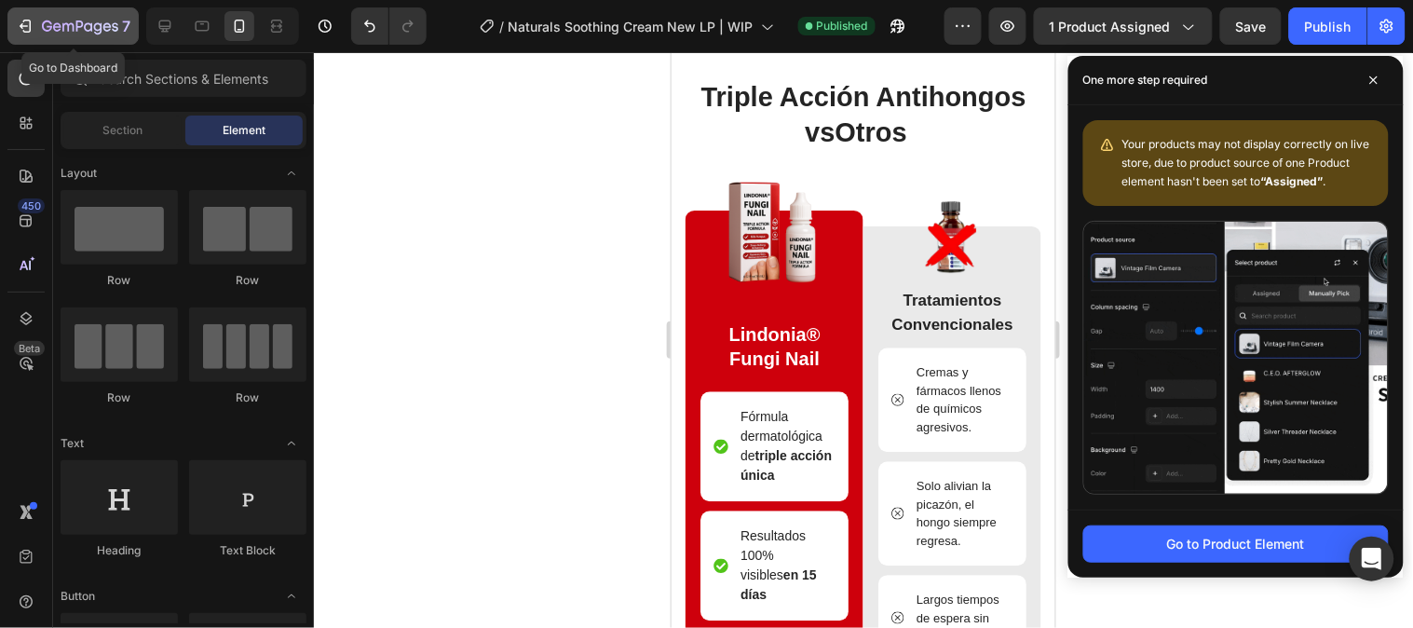
click at [32, 30] on icon "button" at bounding box center [25, 26] width 19 height 19
